Goal: Navigation & Orientation: Find specific page/section

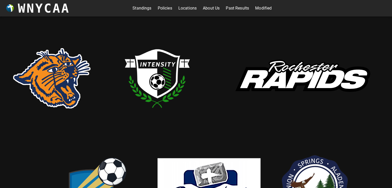
click at [134, 6] on link "Standings" at bounding box center [141, 8] width 19 height 8
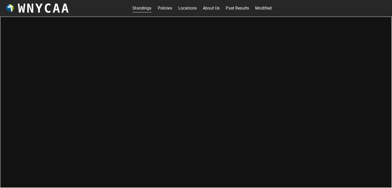
click at [259, 11] on link "Modified" at bounding box center [263, 8] width 16 height 8
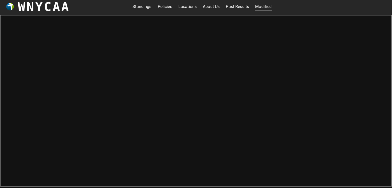
click at [144, 6] on link "Standings" at bounding box center [141, 7] width 19 height 8
